Goal: Navigation & Orientation: Go to known website

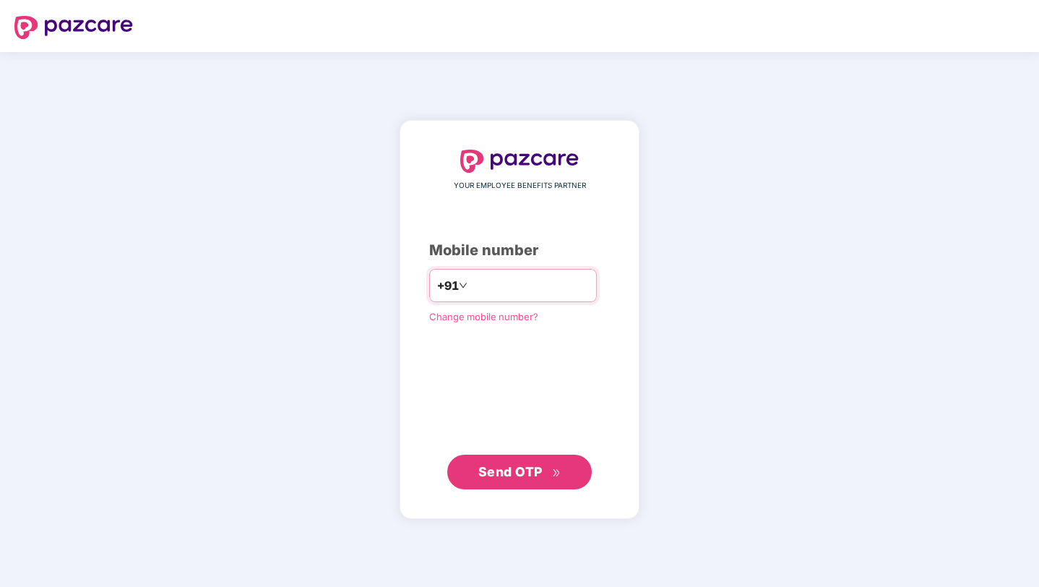
type input "**********"
click at [517, 475] on span "Send OTP" at bounding box center [510, 470] width 64 height 15
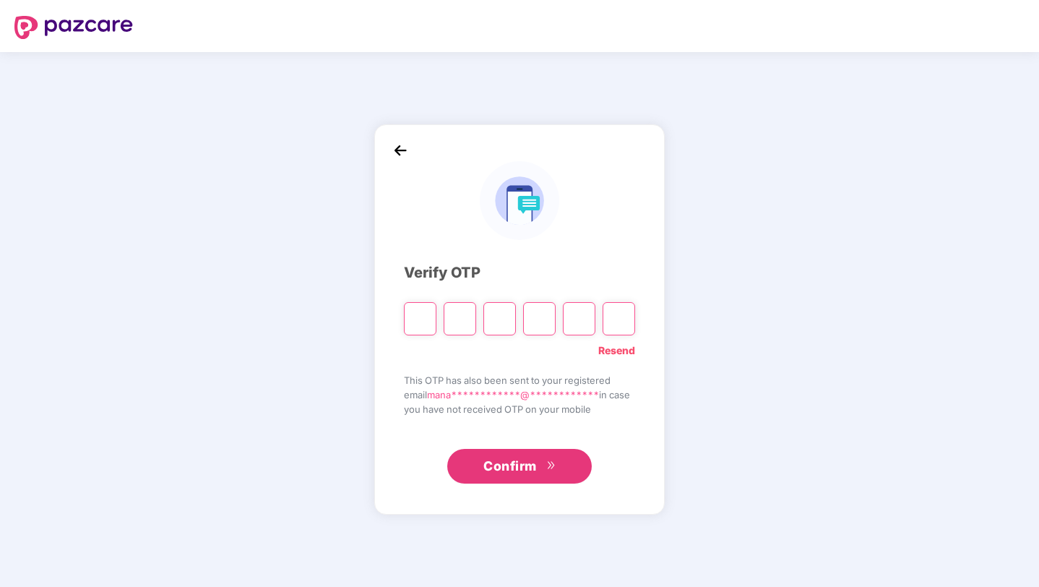
type input "*"
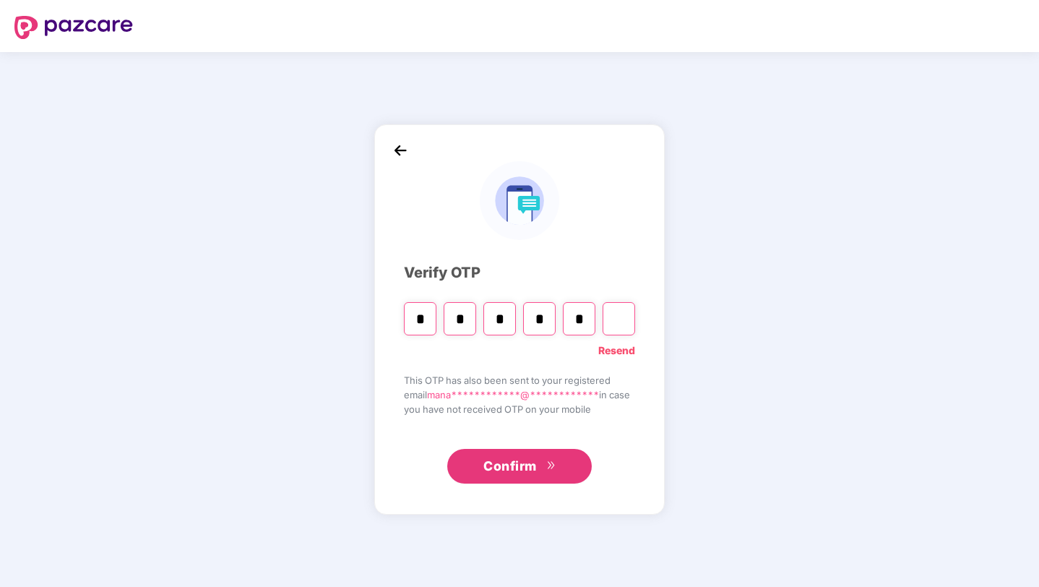
type input "*"
